Goal: Task Accomplishment & Management: Use online tool/utility

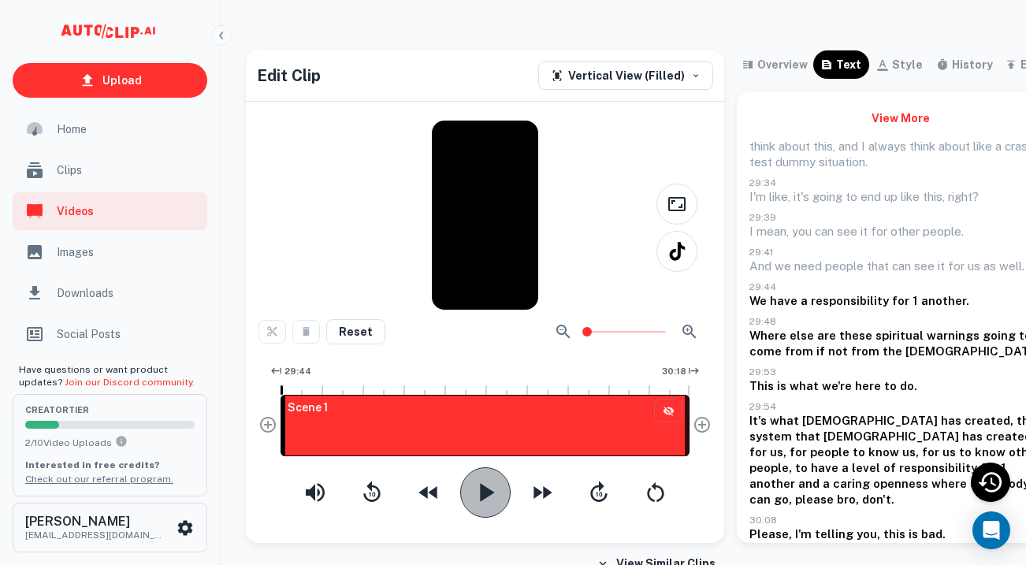
click at [492, 500] on icon "button" at bounding box center [486, 493] width 32 height 32
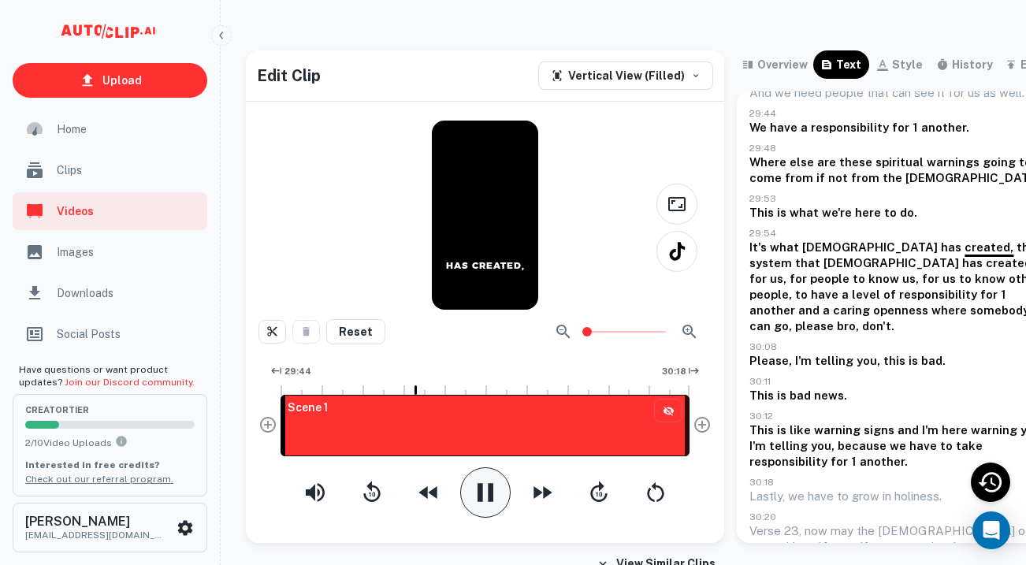
scroll to position [180, 0]
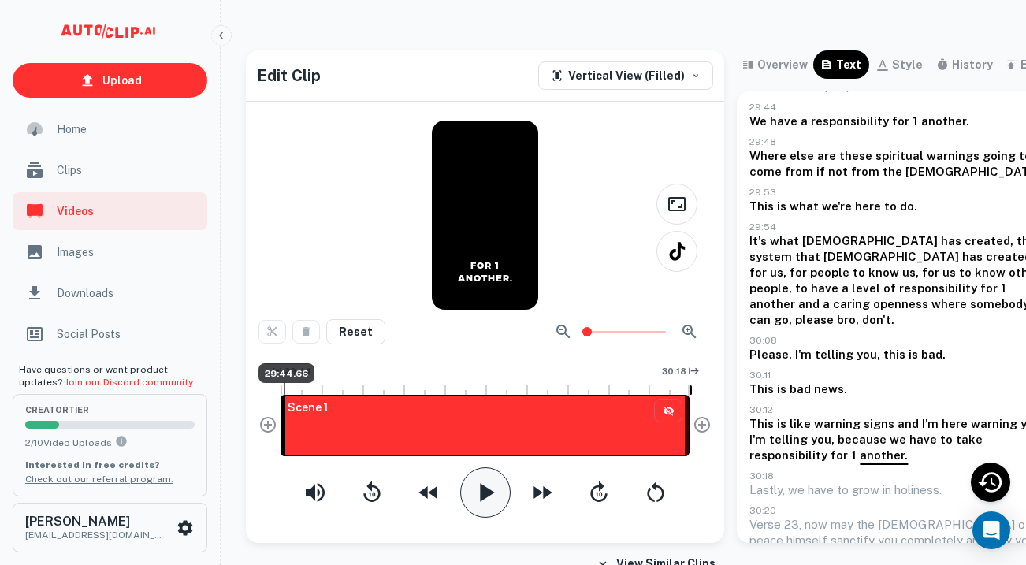
click at [284, 419] on div at bounding box center [283, 425] width 5 height 61
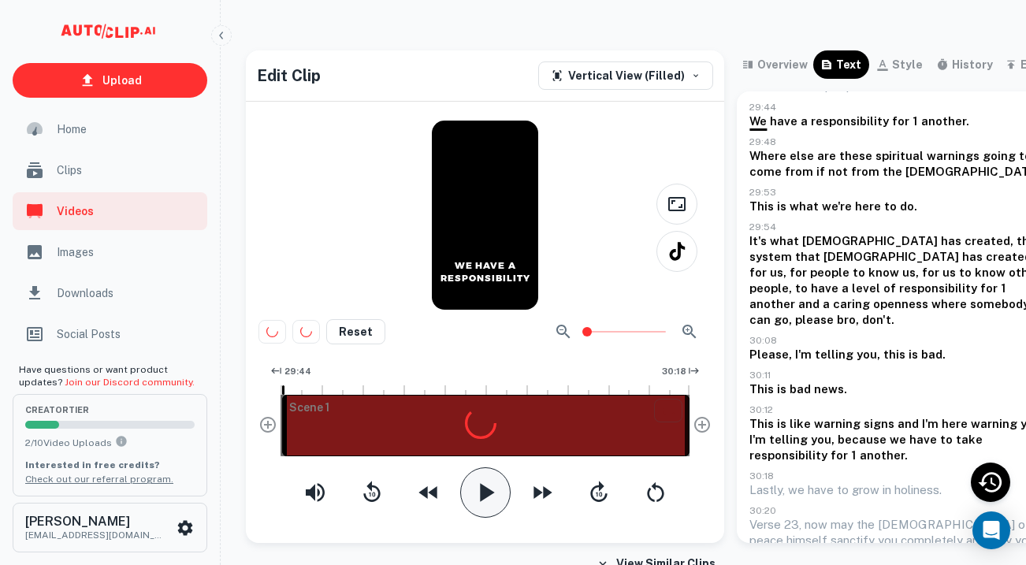
drag, startPoint x: 285, startPoint y: 430, endPoint x: 223, endPoint y: 438, distance: 62.7
click at [223, 438] on div "Upload Home Clips Videos Images Downloads Social Posts Have questions or want p…" at bounding box center [513, 295] width 1026 height 565
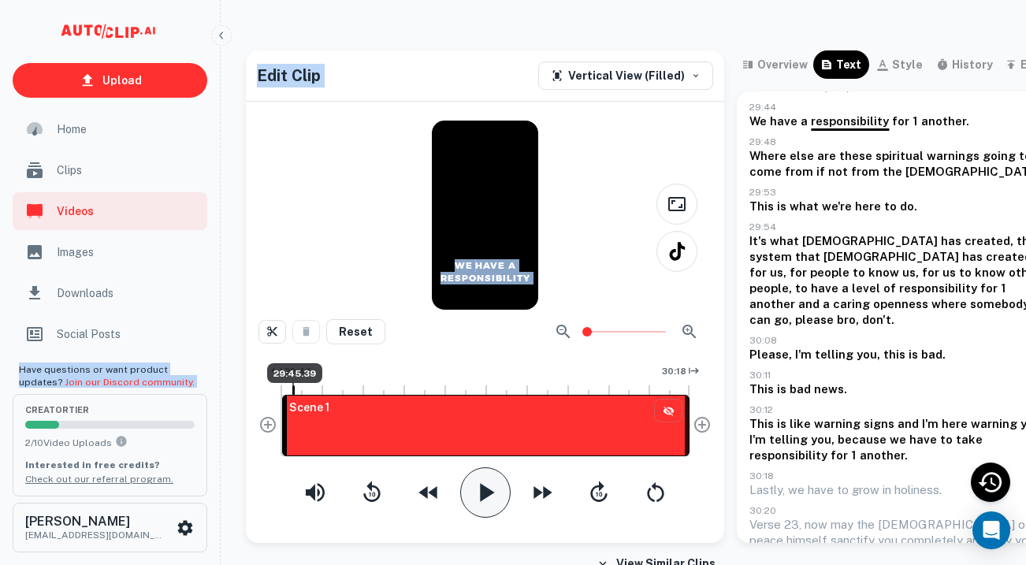
click at [289, 389] on div at bounding box center [485, 386] width 409 height 9
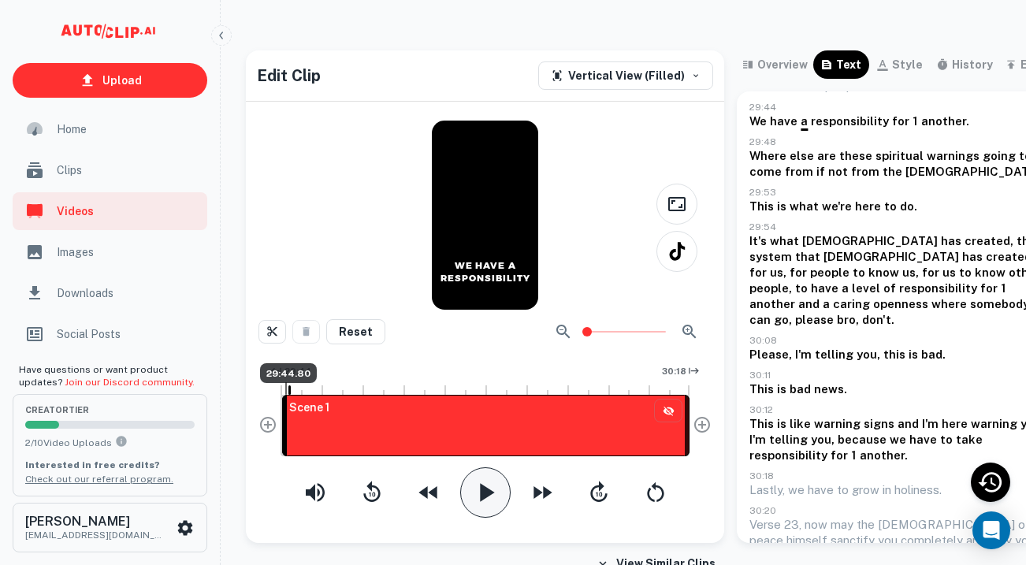
click at [285, 389] on div at bounding box center [286, 388] width 2 height 13
click at [486, 502] on icon "button" at bounding box center [486, 493] width 32 height 32
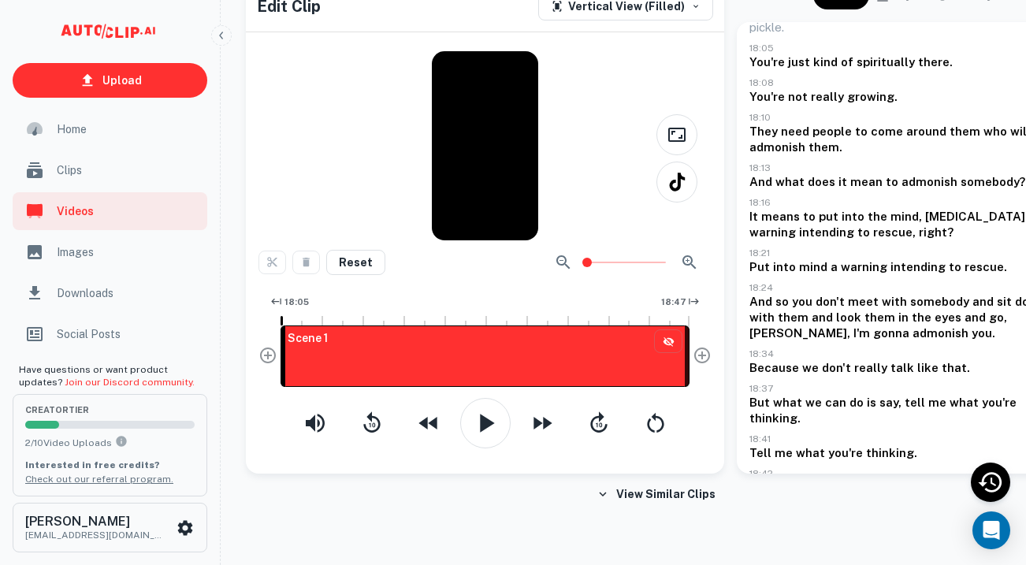
scroll to position [225, 0]
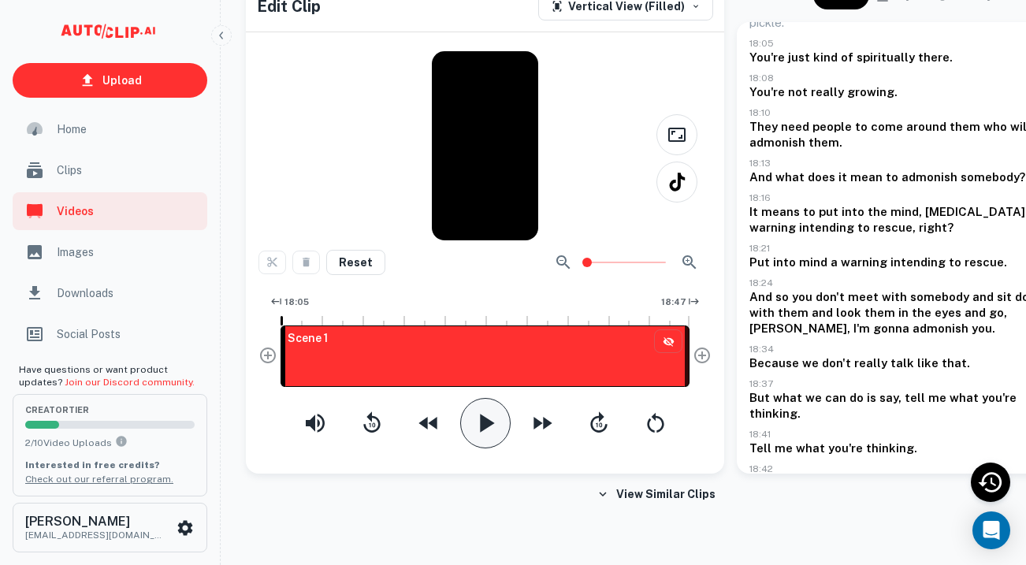
click at [492, 438] on icon "button" at bounding box center [486, 424] width 32 height 32
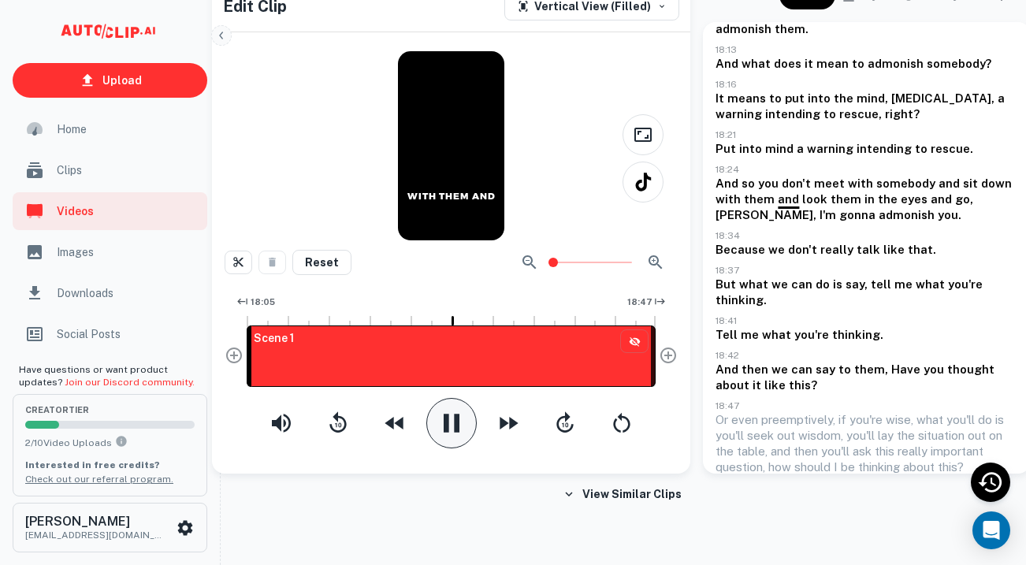
scroll to position [69, 35]
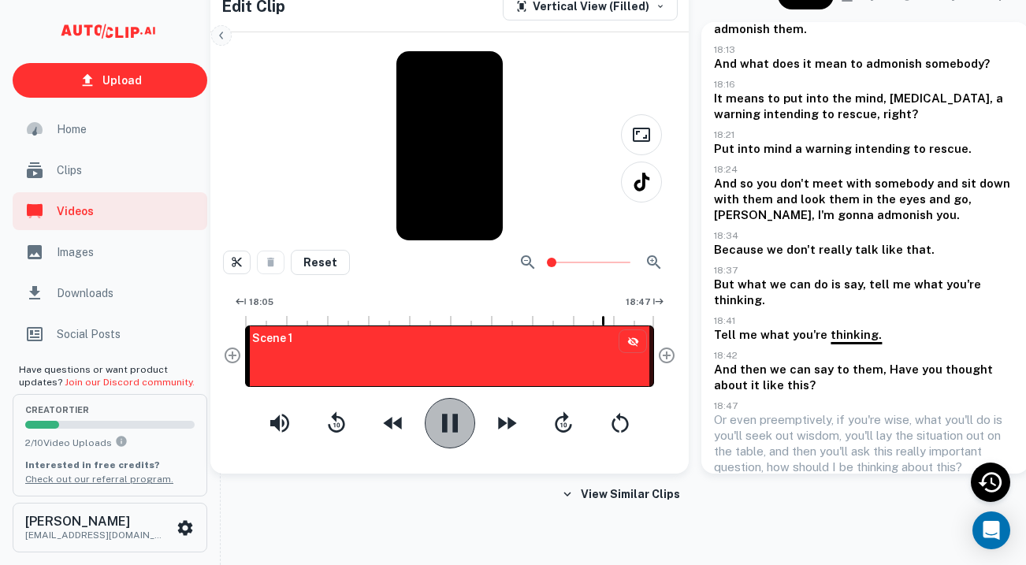
click at [448, 424] on icon "button" at bounding box center [450, 424] width 32 height 32
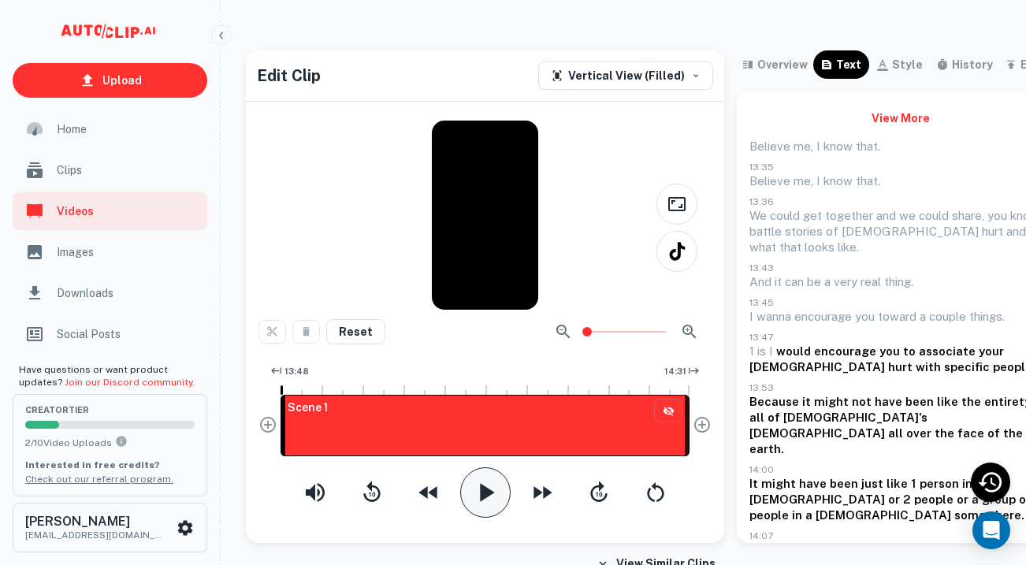
click at [485, 473] on button "button" at bounding box center [485, 493] width 50 height 50
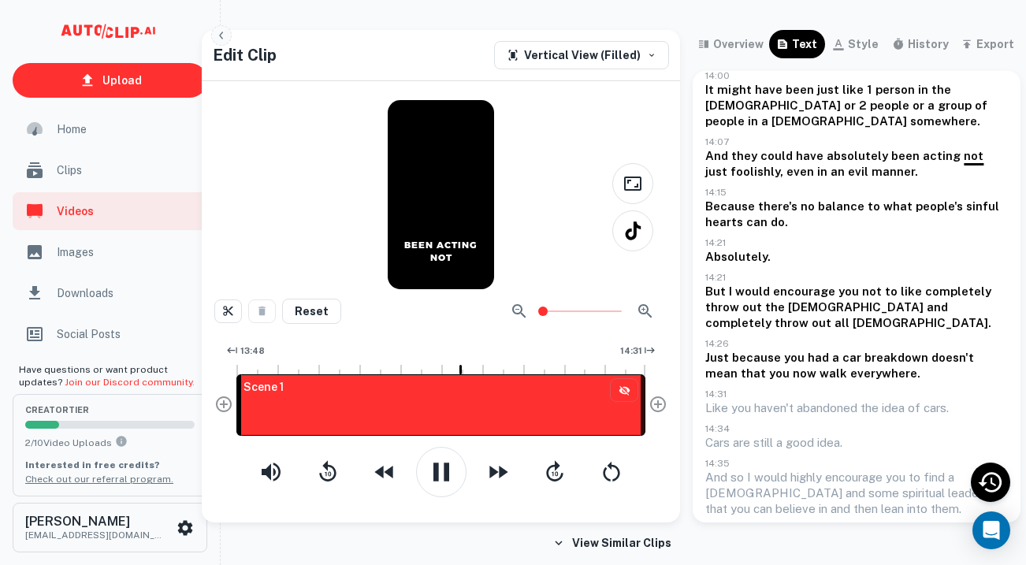
scroll to position [403, 0]
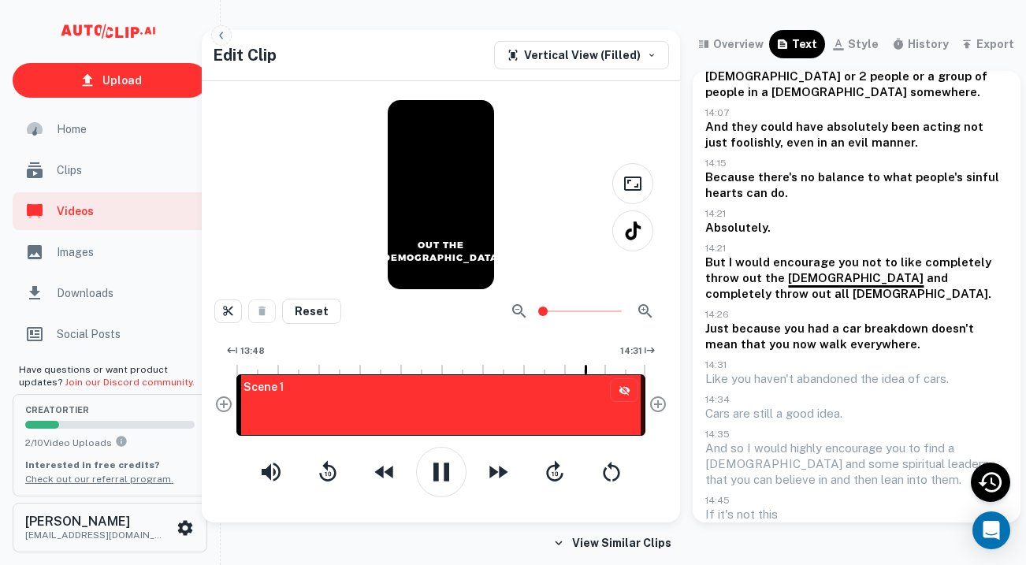
click at [823, 529] on button "View More" at bounding box center [857, 543] width 303 height 28
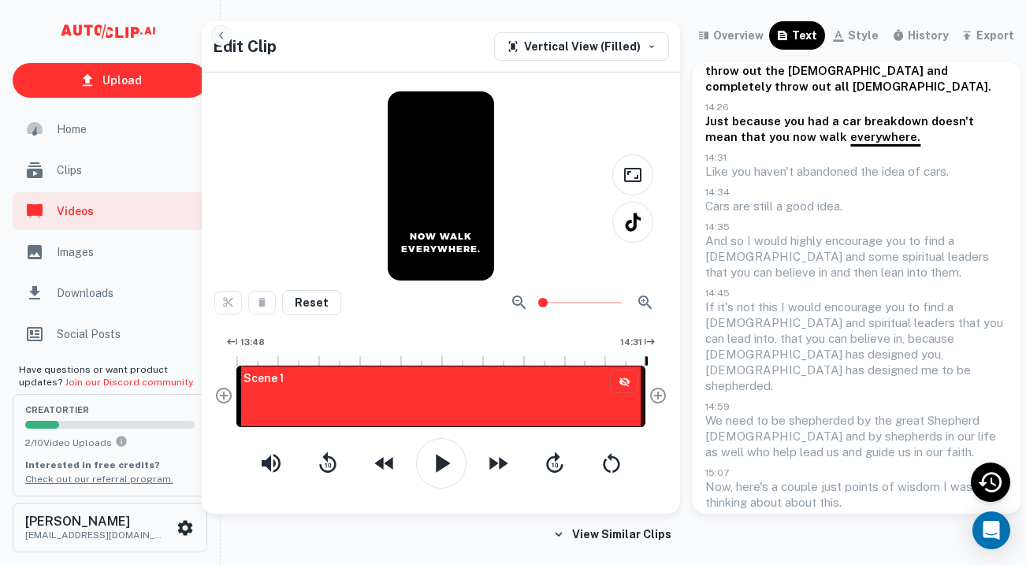
scroll to position [32, 44]
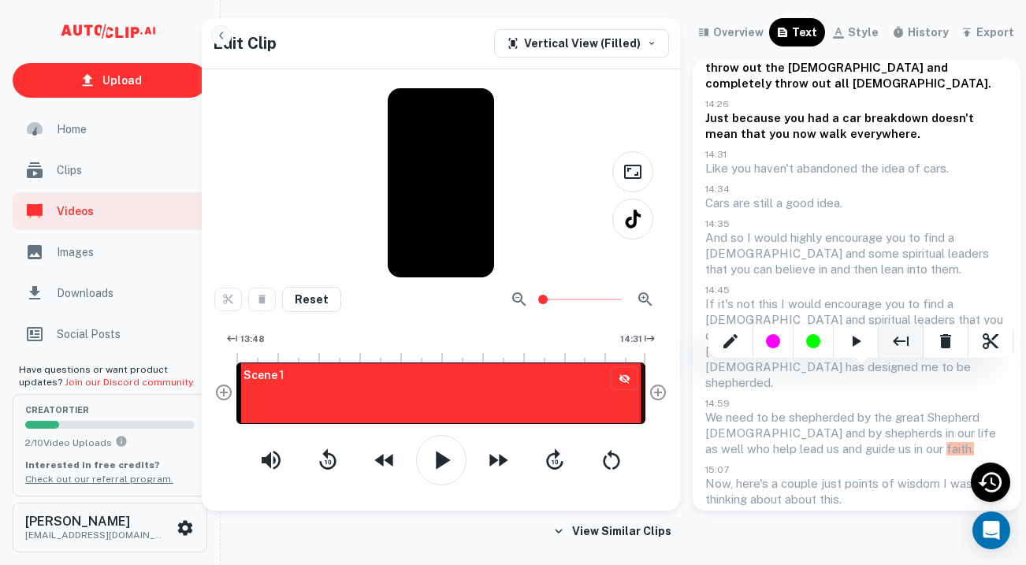
click at [900, 341] on icon "End Clip Here" at bounding box center [901, 341] width 16 height 9
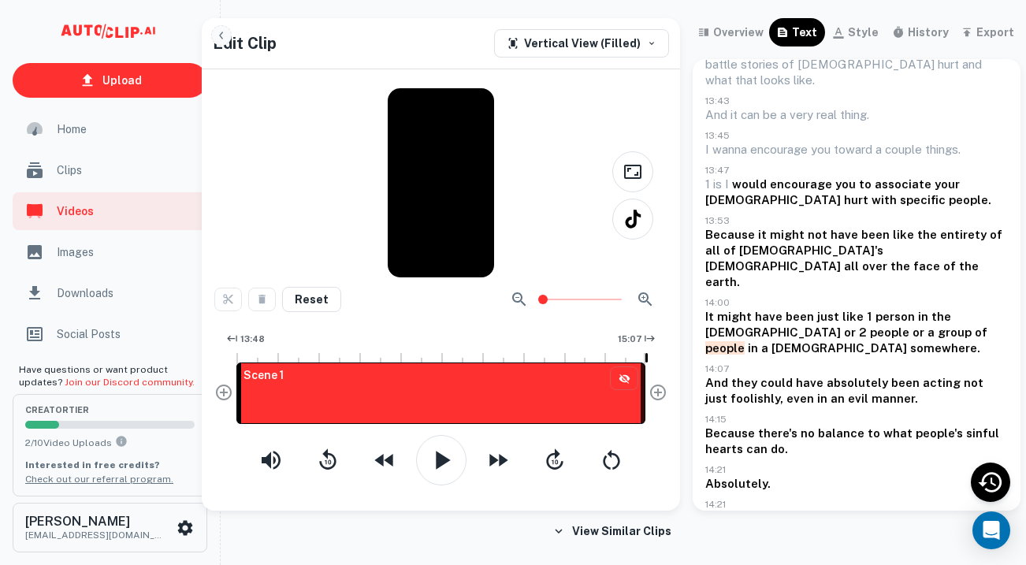
scroll to position [136, 0]
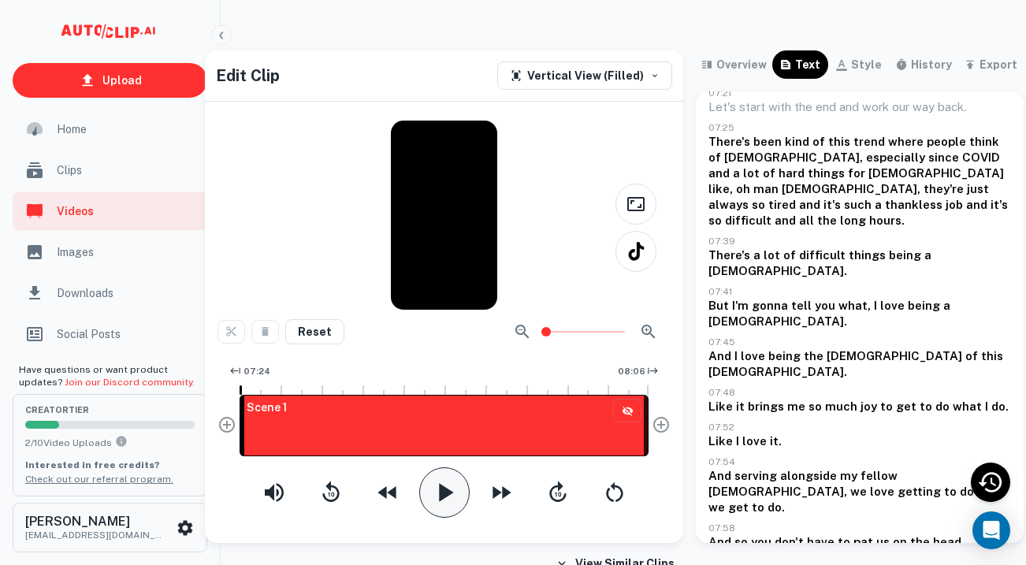
scroll to position [0, 46]
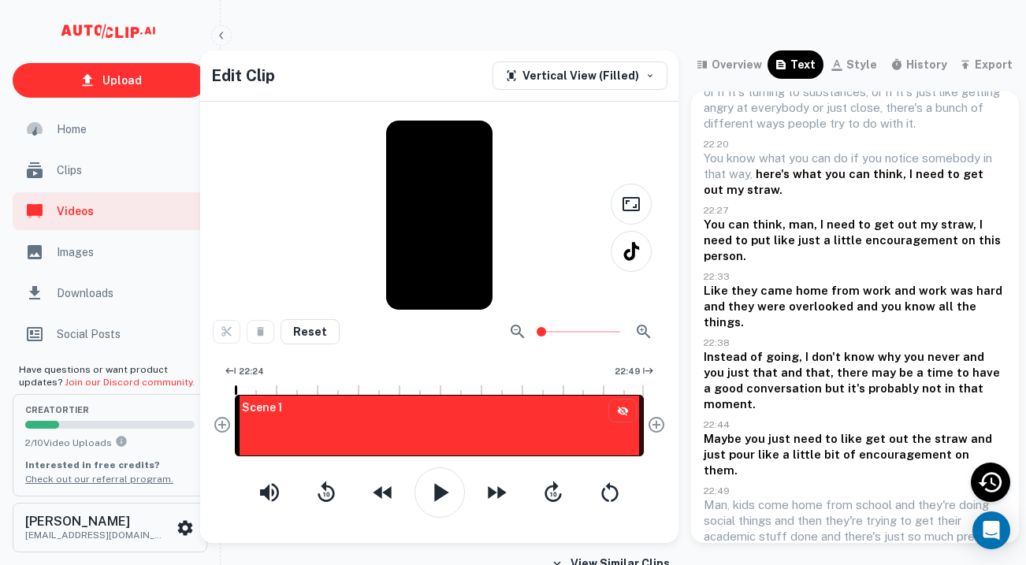
scroll to position [0, 43]
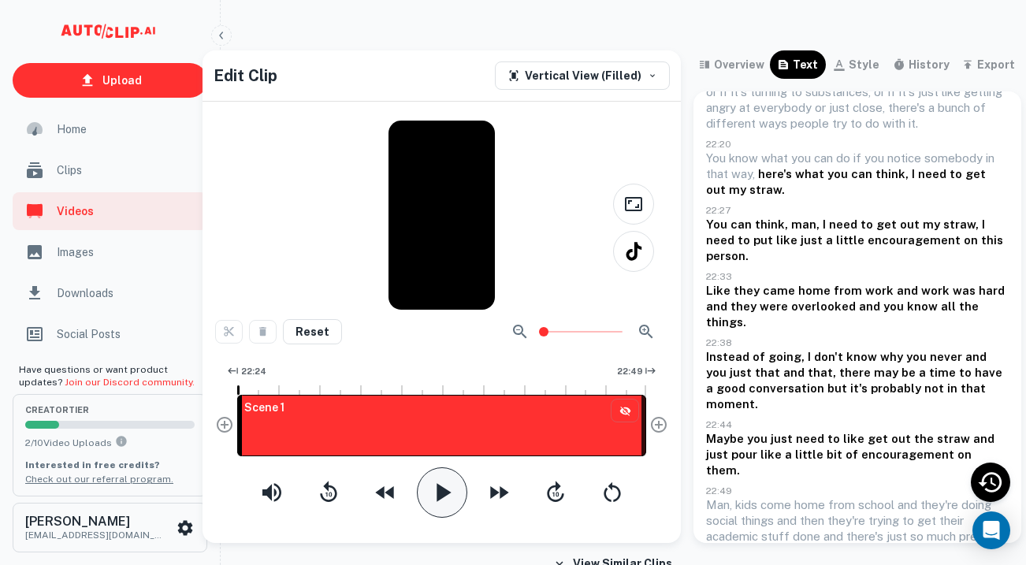
click at [445, 497] on icon "button" at bounding box center [443, 493] width 32 height 32
click at [441, 511] on button "button" at bounding box center [442, 493] width 50 height 50
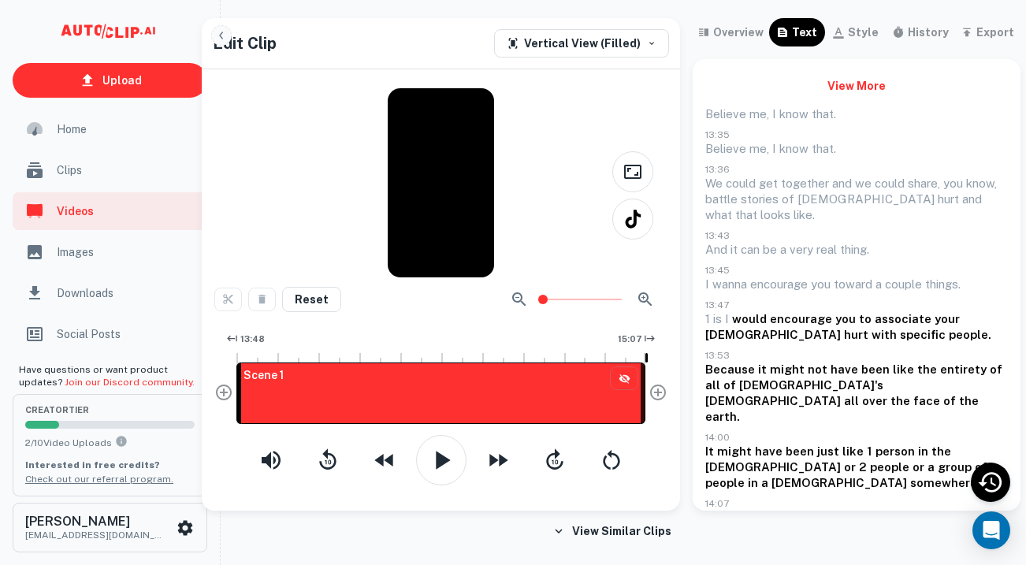
scroll to position [136, 0]
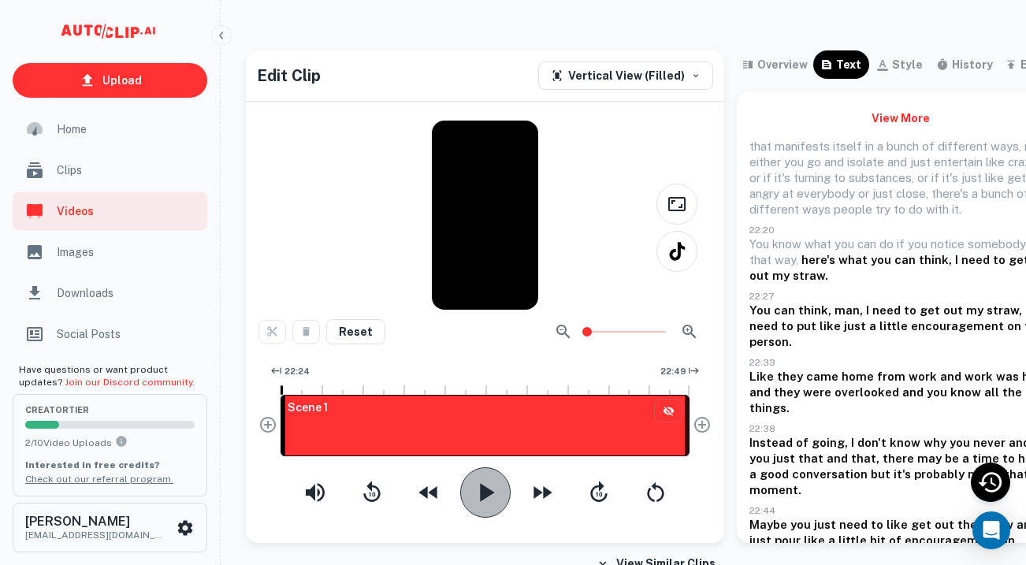
click at [483, 497] on icon "button" at bounding box center [487, 492] width 14 height 18
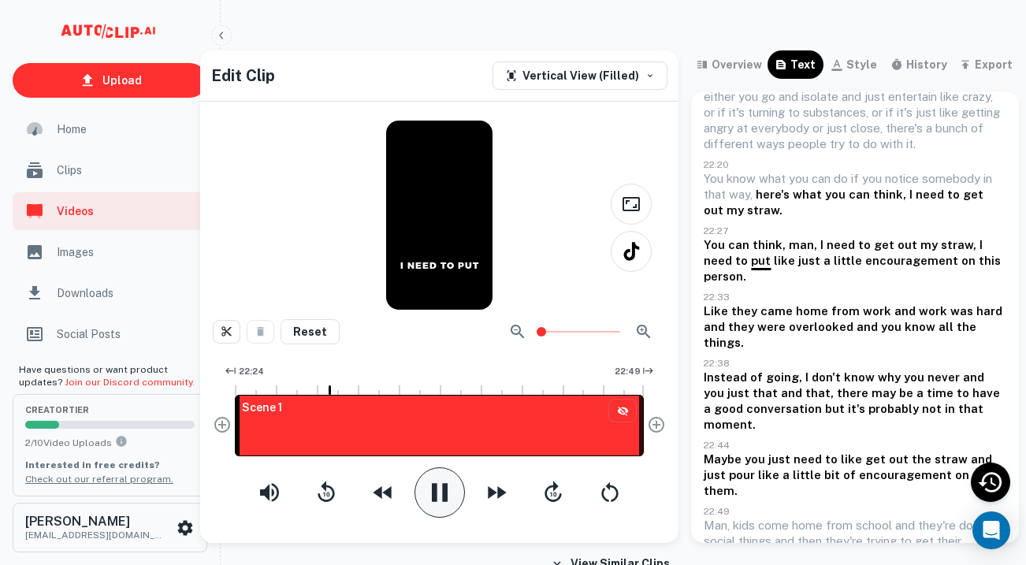
scroll to position [69, 0]
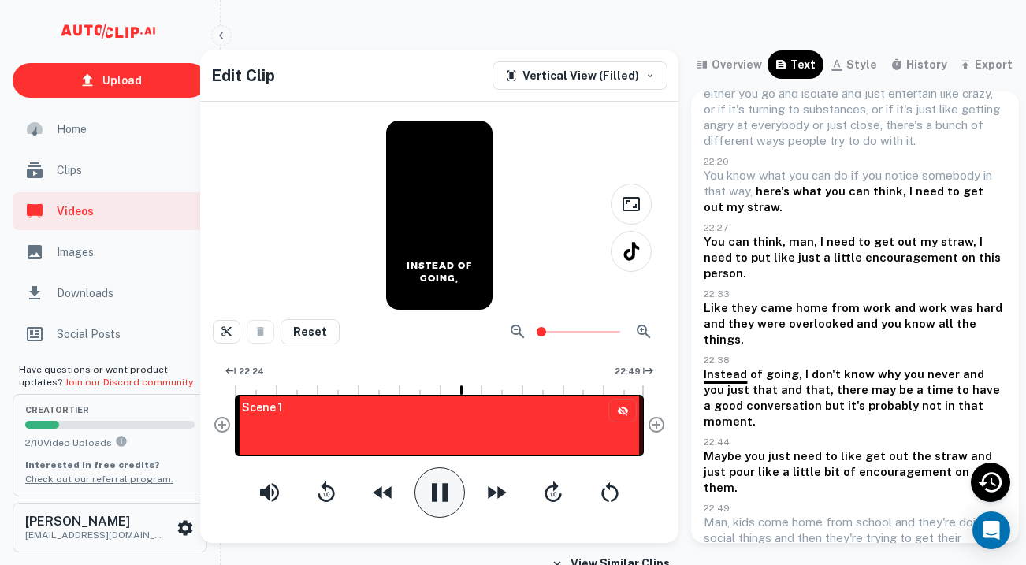
click at [415, 468] on button "button" at bounding box center [440, 493] width 50 height 50
